Goal: Book appointment/travel/reservation

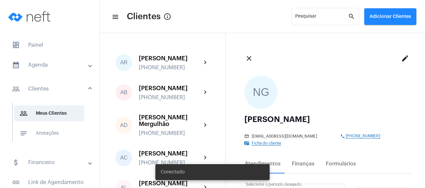
scroll to position [160, 0]
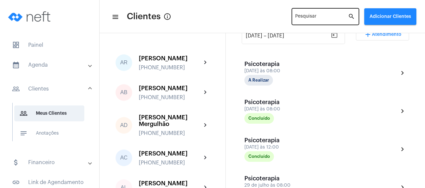
click at [297, 18] on input "Pesquisar" at bounding box center [321, 17] width 53 height 5
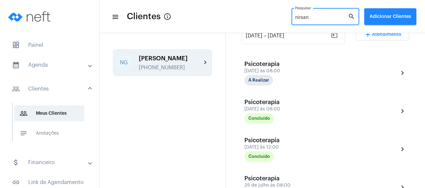
type input "nirsan"
click at [183, 61] on div "[PERSON_NAME]" at bounding box center [170, 58] width 63 height 7
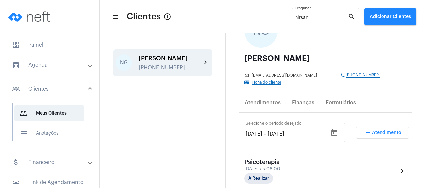
scroll to position [32, 0]
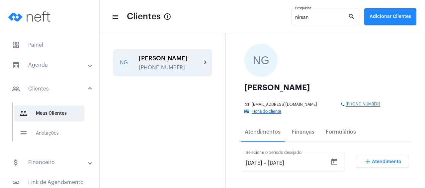
click at [397, 163] on span "Atendimento" at bounding box center [387, 162] width 30 height 5
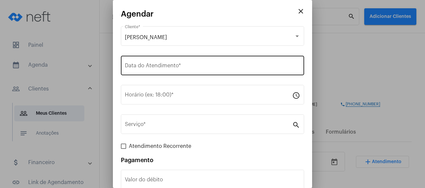
click at [195, 57] on div "Data do Atendimento *" at bounding box center [212, 65] width 175 height 21
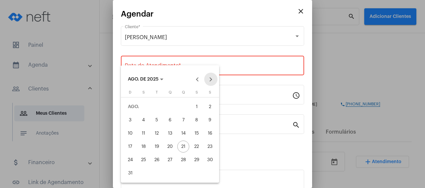
click at [212, 79] on button "Next month" at bounding box center [210, 79] width 13 height 13
click at [158, 123] on div "2" at bounding box center [157, 120] width 12 height 12
type input "[DATE]"
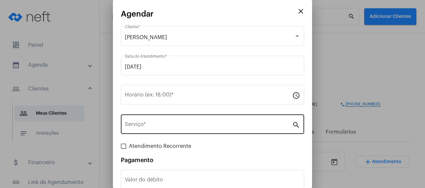
click at [158, 123] on div "Serviço *" at bounding box center [208, 123] width 167 height 21
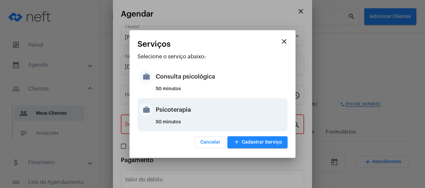
click at [172, 116] on div "Psicoterapia" at bounding box center [221, 110] width 130 height 20
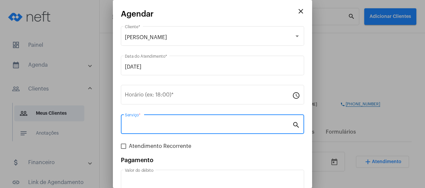
type input "Psicoterapia"
type input "R$ 150"
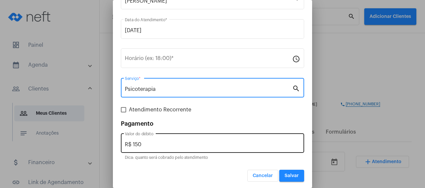
scroll to position [39, 0]
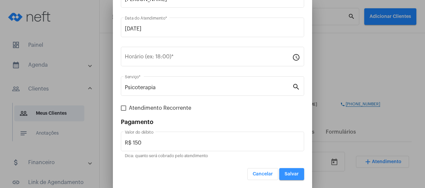
click at [292, 172] on span "Salvar" at bounding box center [292, 174] width 14 height 5
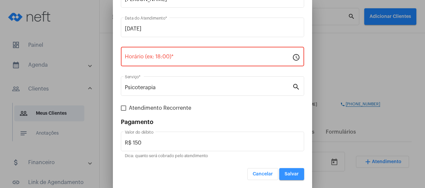
click at [295, 174] on span "Salvar" at bounding box center [292, 174] width 14 height 5
click at [179, 57] on input "Horário (ex: 18:00) *" at bounding box center [208, 58] width 167 height 6
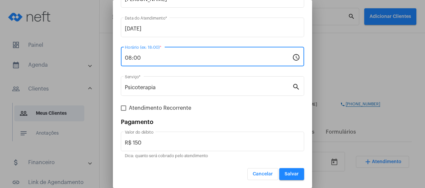
type input "08:00"
click at [294, 175] on span "Salvar" at bounding box center [292, 174] width 14 height 5
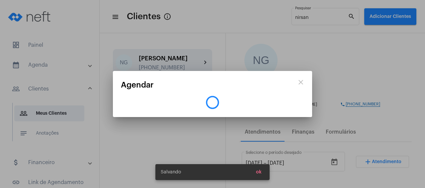
scroll to position [0, 0]
